Goal: Task Accomplishment & Management: Manage account settings

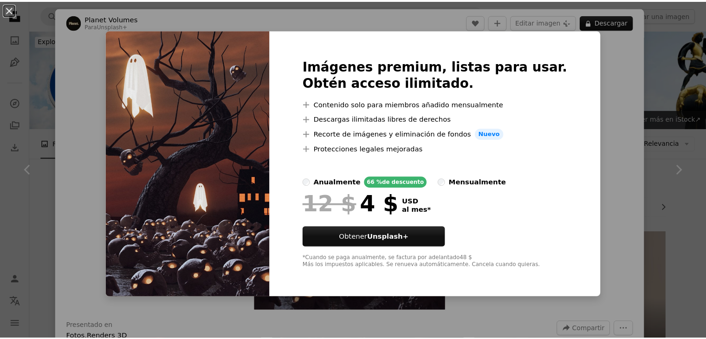
scroll to position [510, 0]
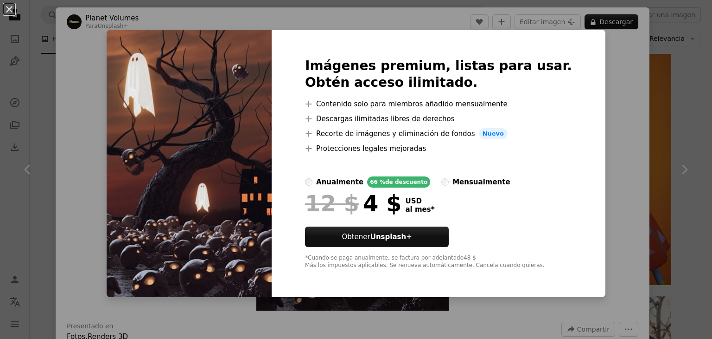
click at [592, 125] on div "An X shape Imágenes premium, listas para usar. Obtén acceso ilimitado. A plus s…" at bounding box center [356, 169] width 712 height 339
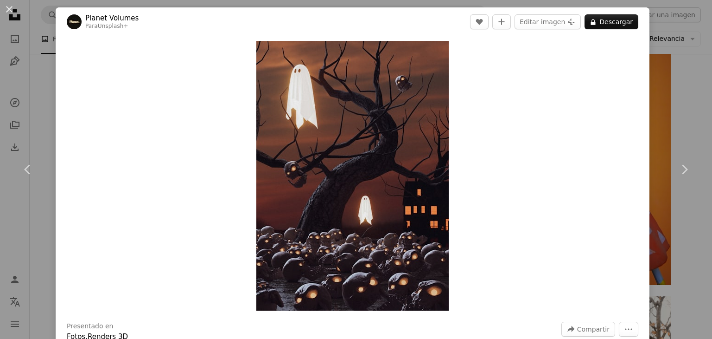
click at [686, 91] on div "An X shape Chevron left Chevron right Planet Volumes Para Unsplash+ A heart A p…" at bounding box center [356, 169] width 712 height 339
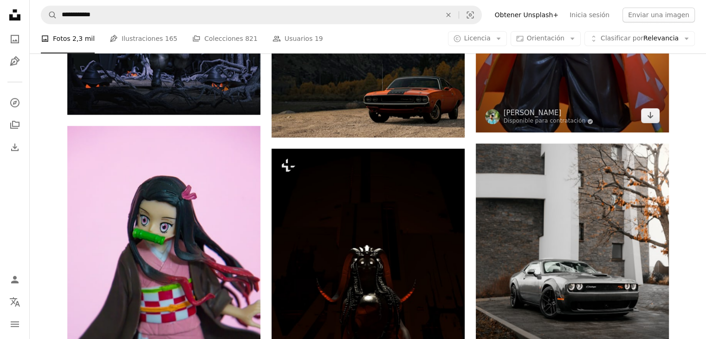
scroll to position [557, 0]
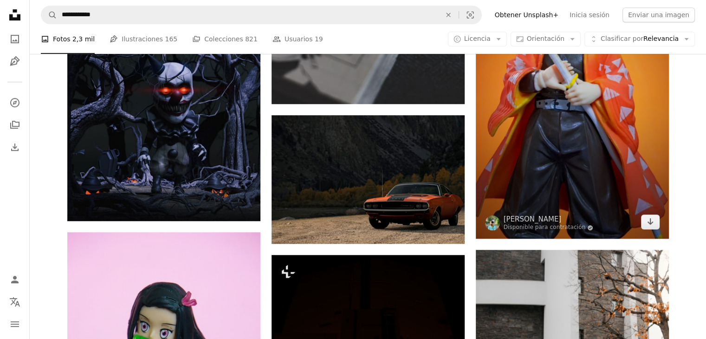
click at [610, 158] on img at bounding box center [571, 87] width 193 height 302
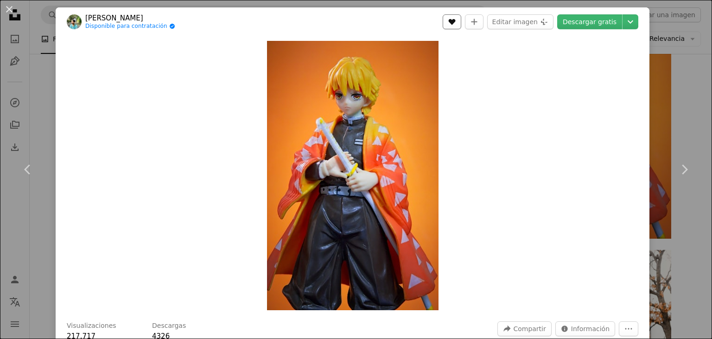
click at [455, 23] on icon "Me gusta" at bounding box center [452, 22] width 7 height 6
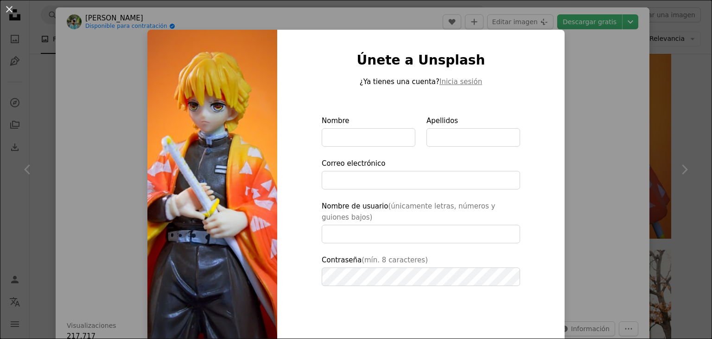
click at [624, 109] on div "An X shape Únete a Unsplash ¿Ya tienes una cuenta? Inicia sesión Nombre Apellid…" at bounding box center [356, 169] width 712 height 339
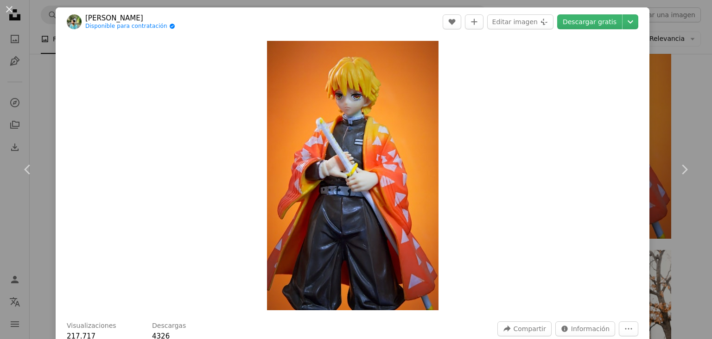
click at [680, 95] on div "An X shape Chevron left Chevron right [PERSON_NAME] Disponible para contratació…" at bounding box center [356, 169] width 712 height 339
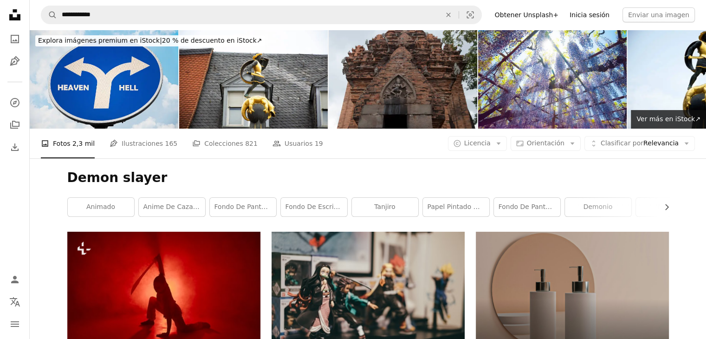
click at [597, 15] on link "Inicia sesión" at bounding box center [589, 14] width 51 height 15
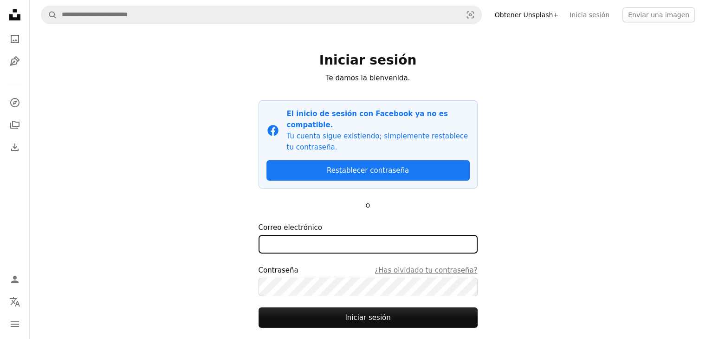
click at [299, 235] on input "Correo electrónico" at bounding box center [367, 244] width 219 height 19
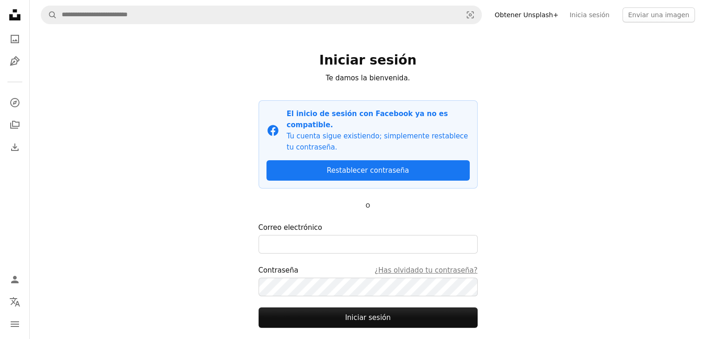
click at [594, 137] on div "A magnifying glass Visual search Obtener Unsplash+ Inicia sesión Enviar una ima…" at bounding box center [368, 199] width 676 height 398
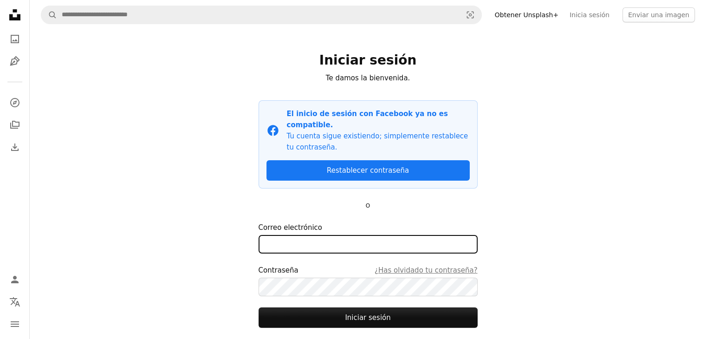
click at [334, 241] on input "Correo electrónico" at bounding box center [367, 244] width 219 height 19
type input "**********"
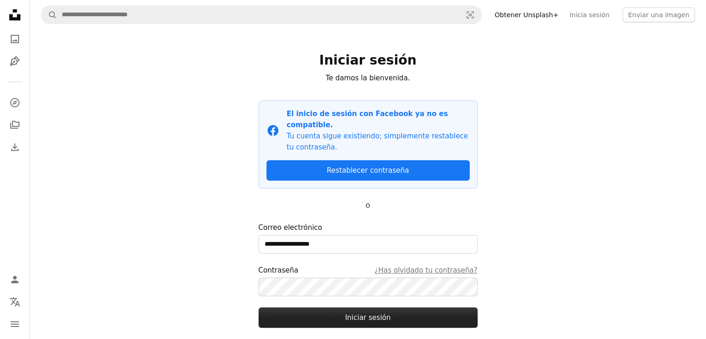
click at [382, 309] on button "Iniciar sesión" at bounding box center [367, 317] width 219 height 20
